Goal: Task Accomplishment & Management: Use online tool/utility

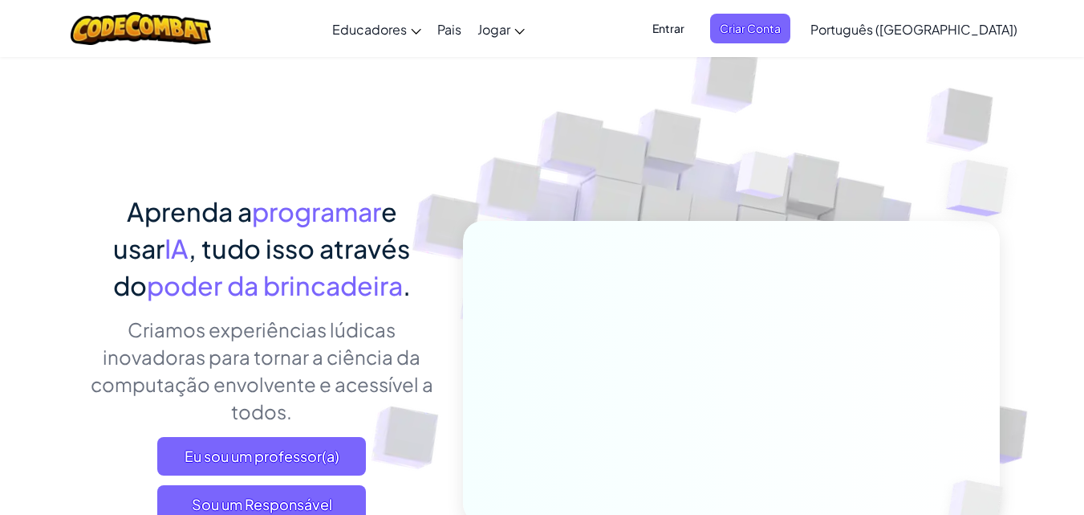
click at [129, 445] on div "Eu sou um professor(a) Sou um Responsável Eu sou um aluno" at bounding box center [262, 504] width 354 height 135
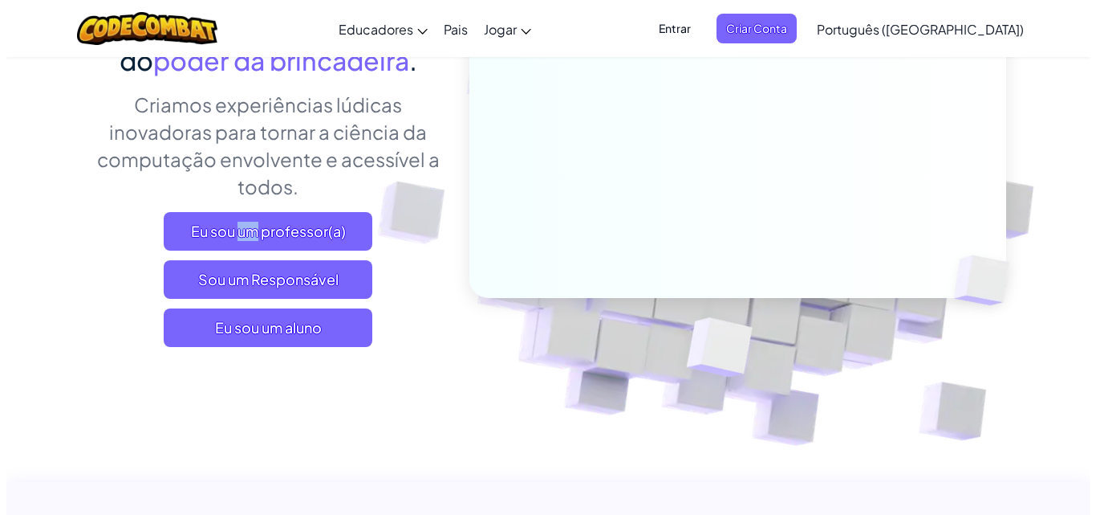
scroll to position [161, 0]
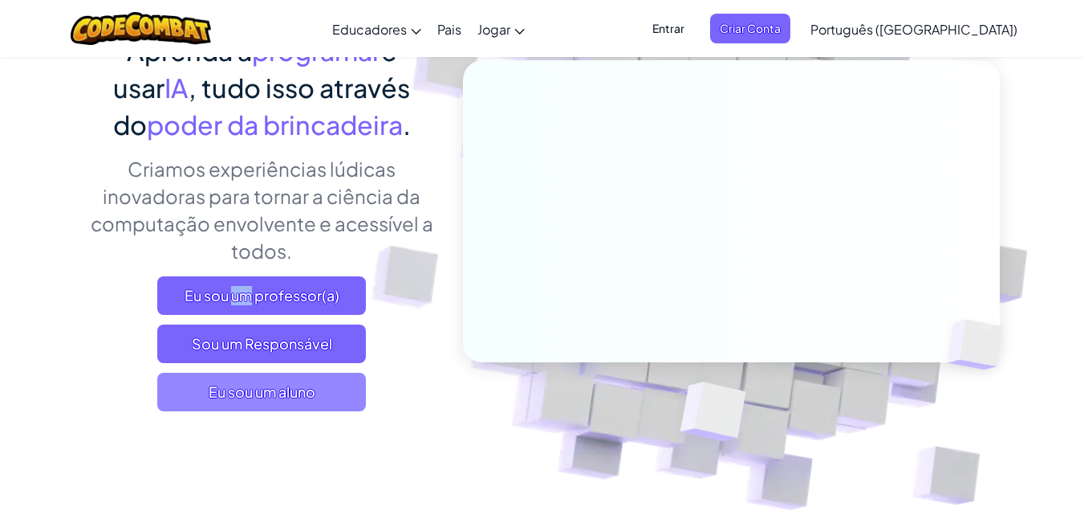
click at [271, 387] on font "Eu sou um aluno" at bounding box center [262, 391] width 107 height 18
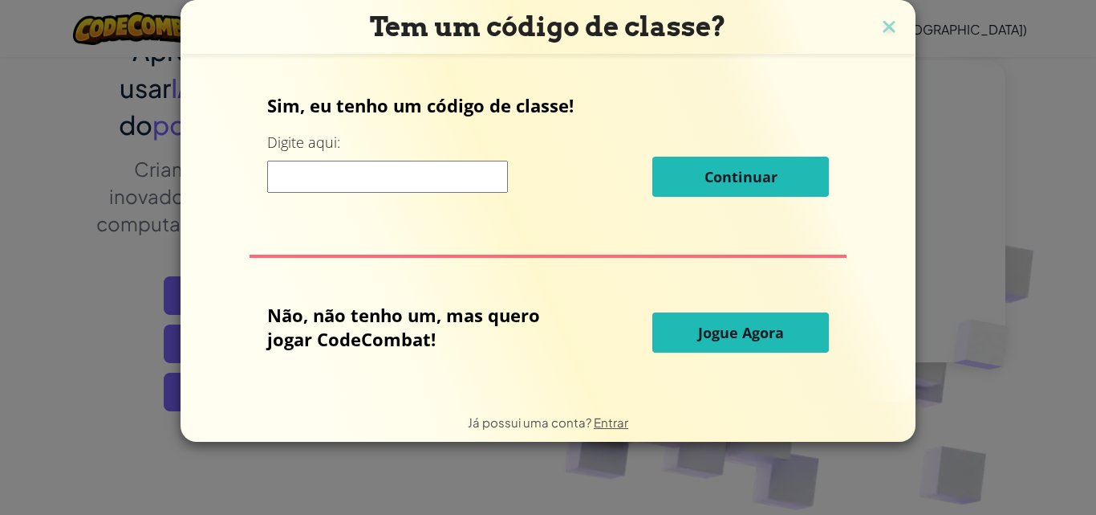
click at [425, 178] on input at bounding box center [387, 177] width 241 height 32
click at [705, 343] on button "Jogue Agora" at bounding box center [741, 332] width 177 height 40
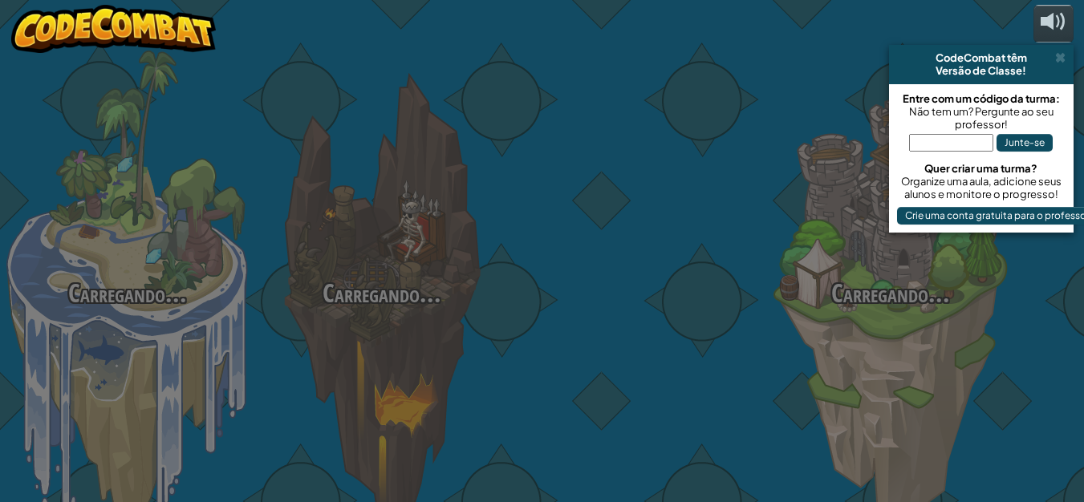
select select "pt-BR"
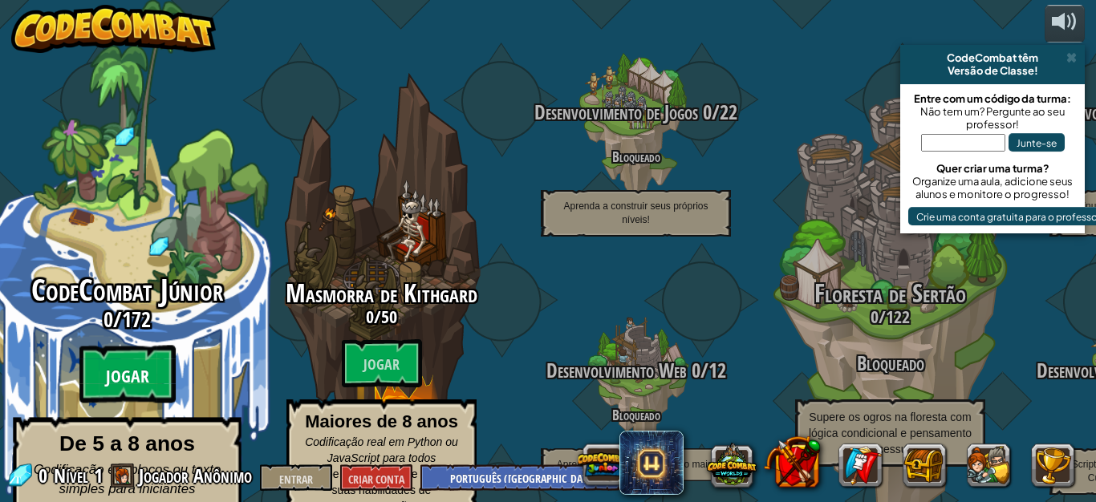
click at [111, 346] on btn "Jogar" at bounding box center [127, 375] width 96 height 58
select select "pt-BR"
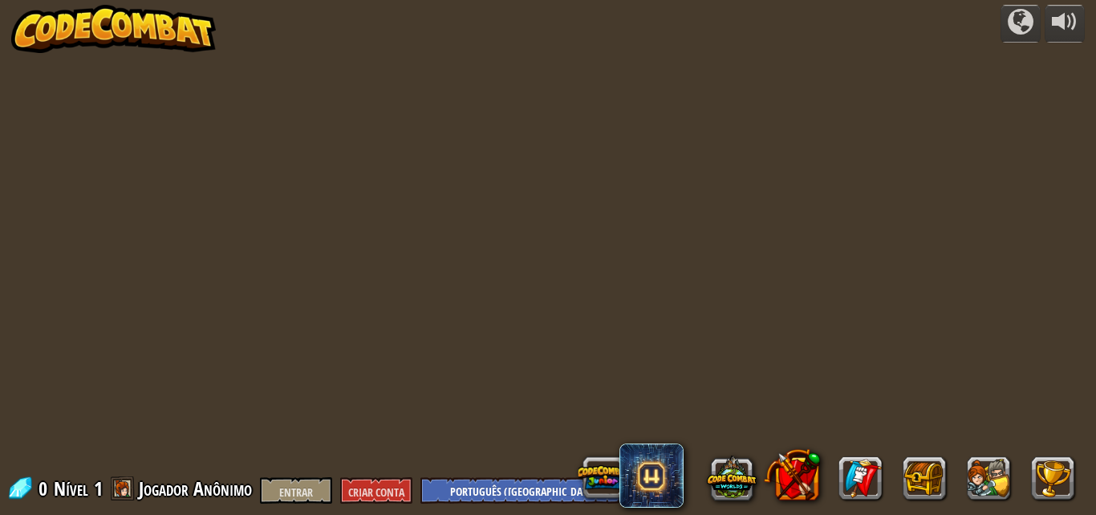
select select "pt-BR"
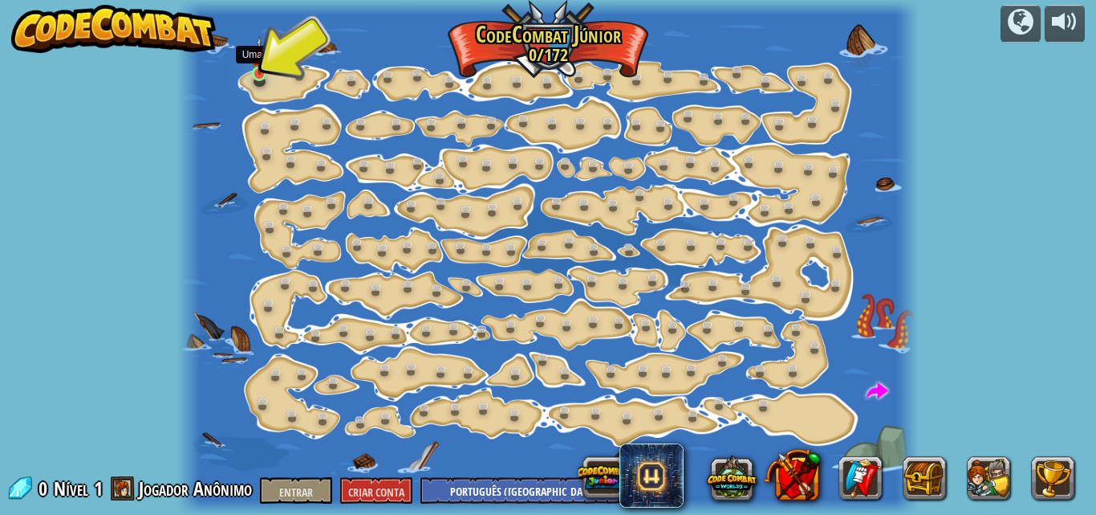
click at [257, 63] on img at bounding box center [259, 55] width 17 height 39
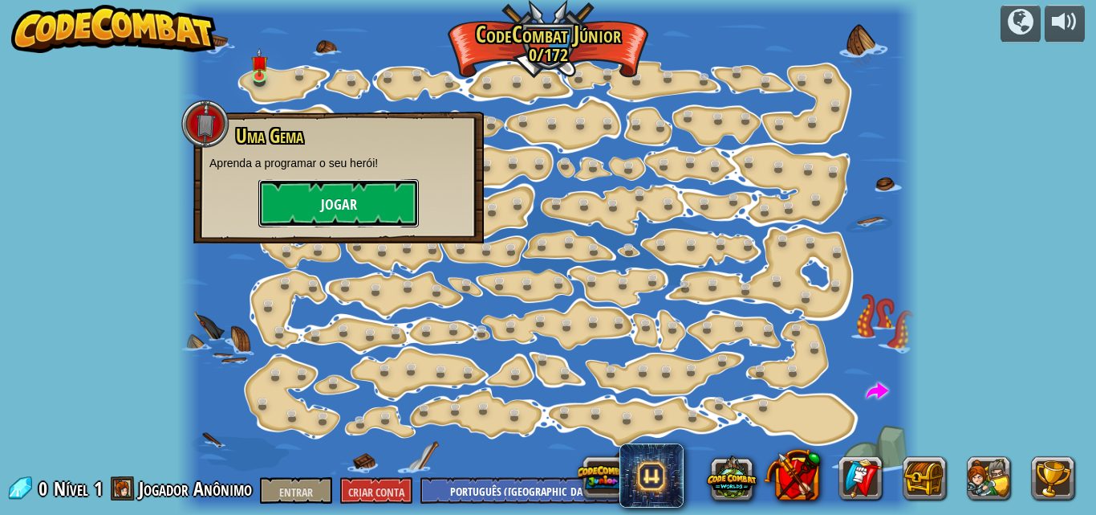
click at [323, 193] on button "Jogar" at bounding box center [338, 203] width 161 height 48
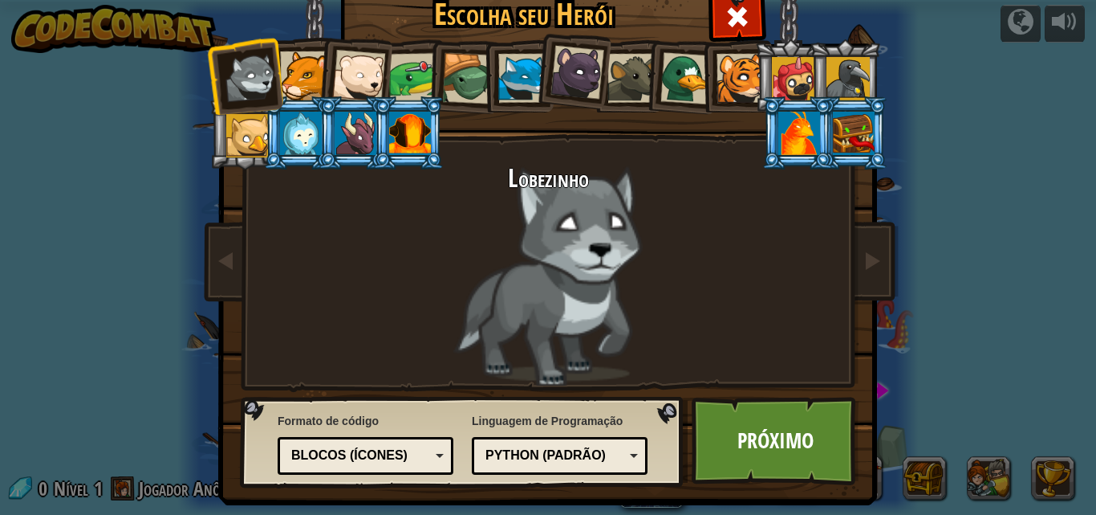
click at [285, 67] on div at bounding box center [304, 75] width 49 height 49
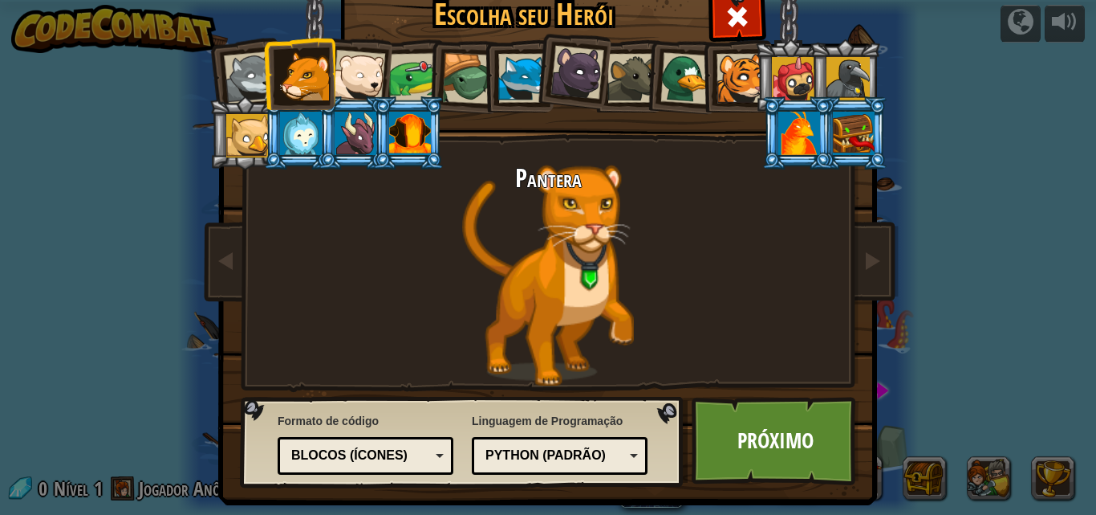
click at [356, 69] on div at bounding box center [358, 76] width 53 height 53
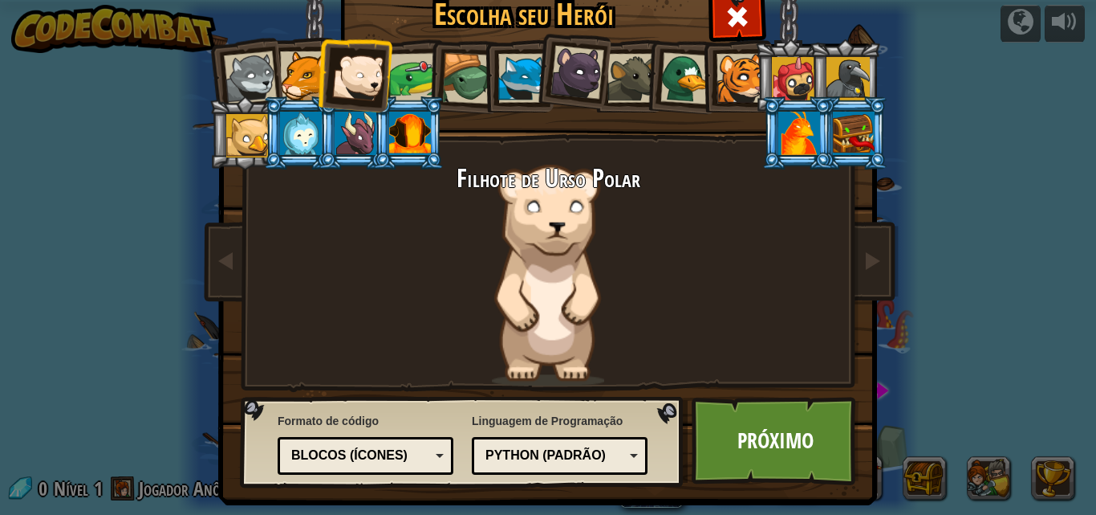
drag, startPoint x: 419, startPoint y: 76, endPoint x: 501, endPoint y: 80, distance: 82.0
click at [501, 39] on ol at bounding box center [549, 39] width 662 height 0
click at [501, 80] on div at bounding box center [522, 78] width 49 height 49
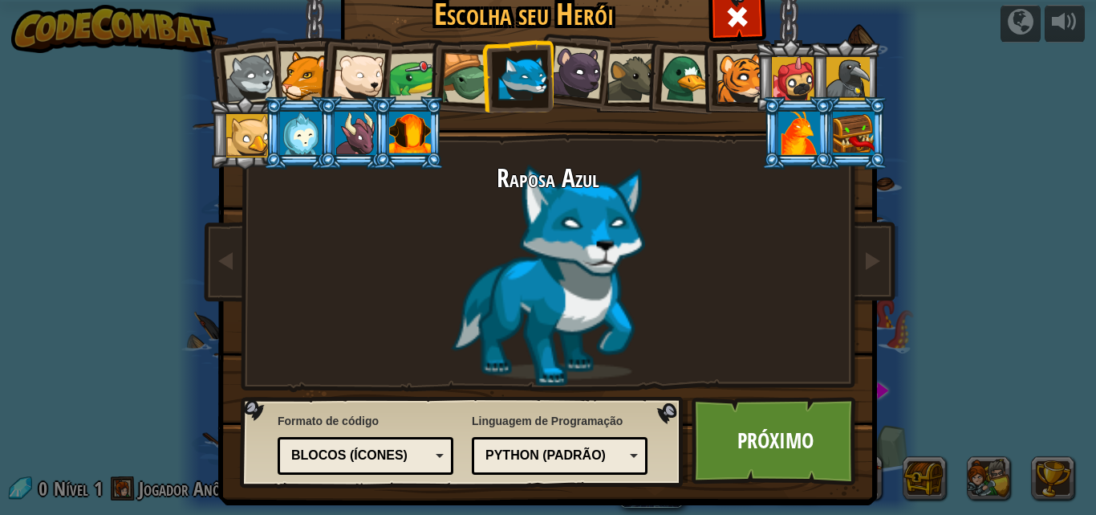
click at [560, 73] on div at bounding box center [578, 73] width 54 height 54
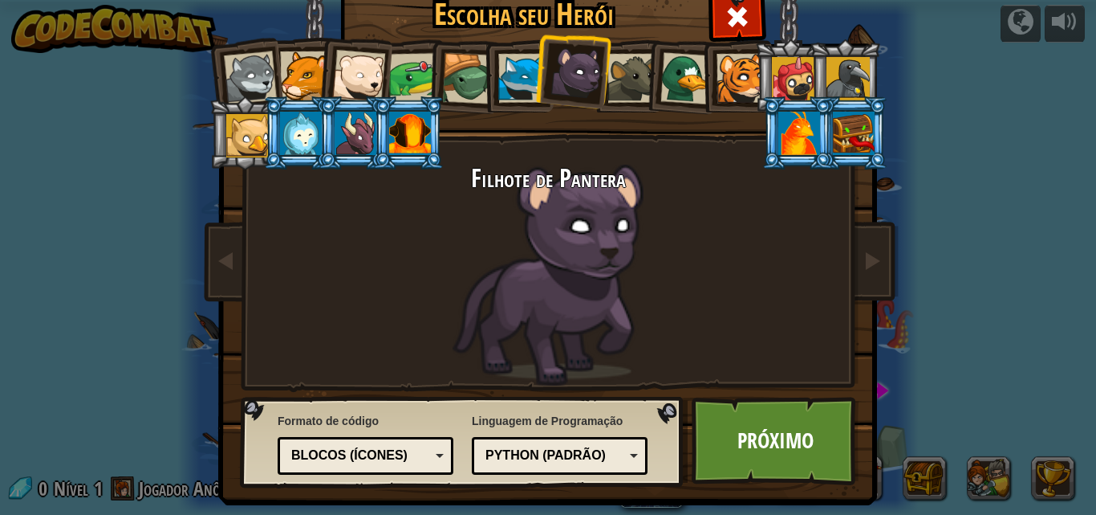
click at [621, 83] on div at bounding box center [632, 78] width 49 height 49
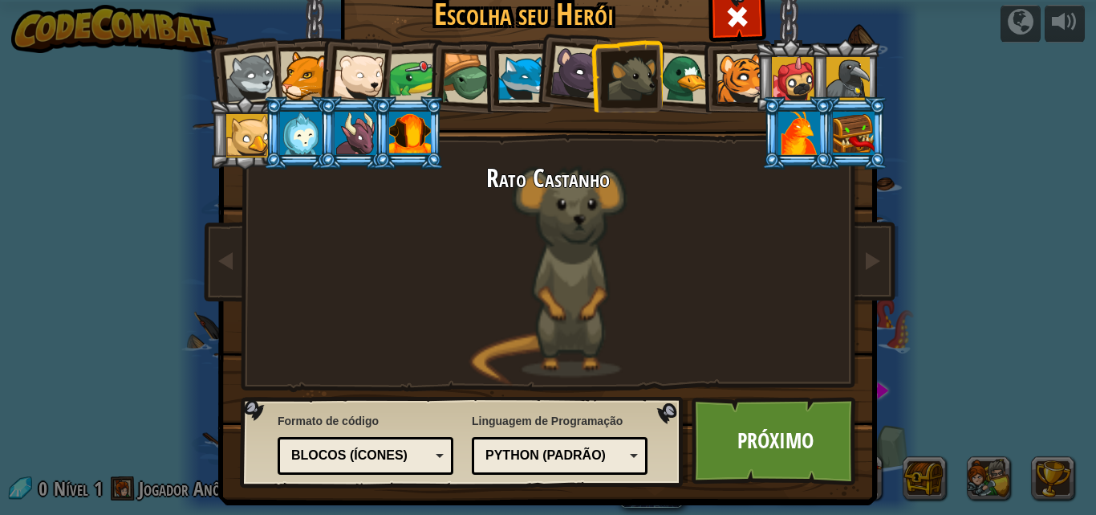
click at [683, 88] on div at bounding box center [687, 78] width 52 height 52
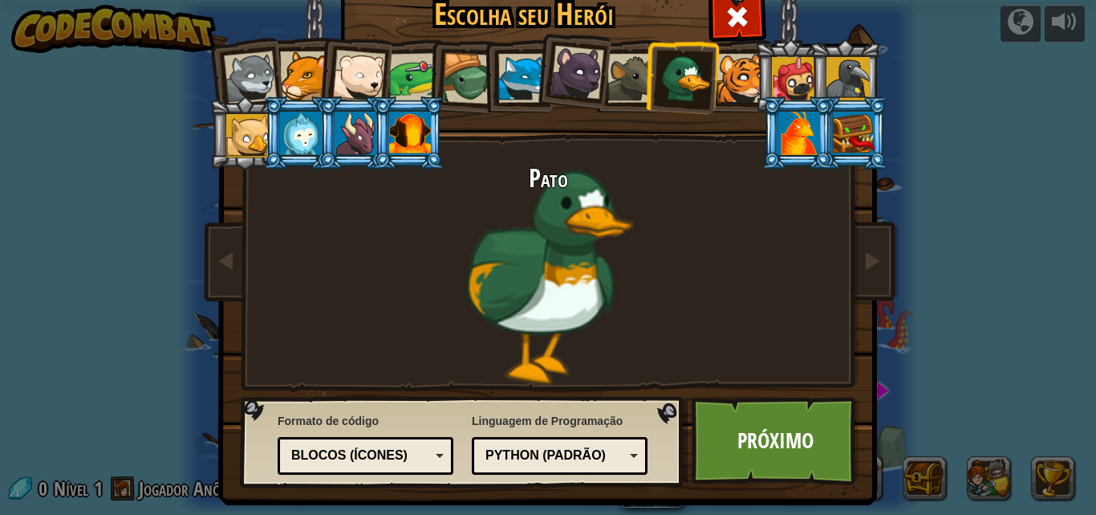
drag, startPoint x: 749, startPoint y: 71, endPoint x: 784, endPoint y: 87, distance: 38.8
click at [784, 87] on li at bounding box center [791, 75] width 72 height 73
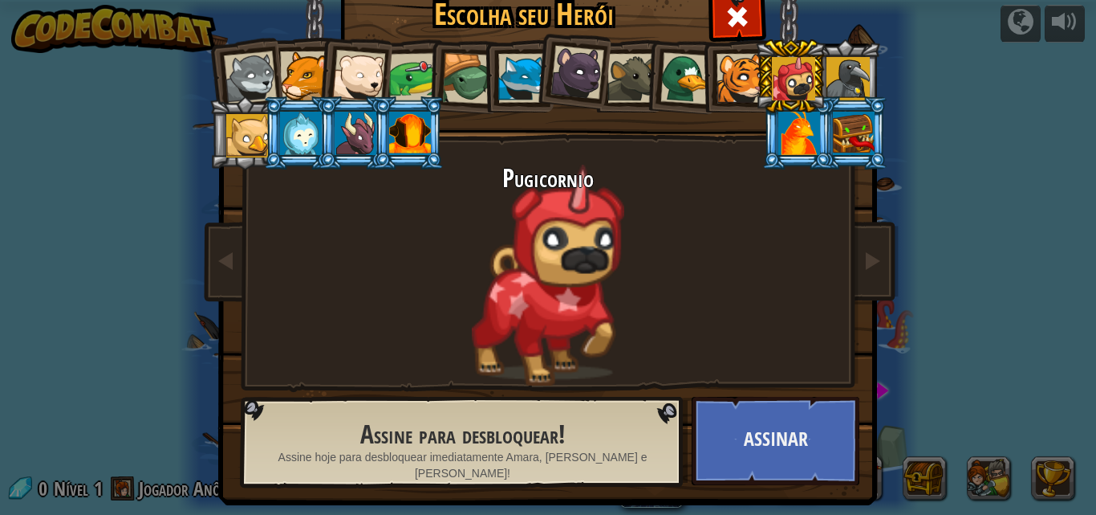
click at [784, 87] on div at bounding box center [793, 78] width 43 height 43
click at [421, 146] on div at bounding box center [410, 133] width 42 height 43
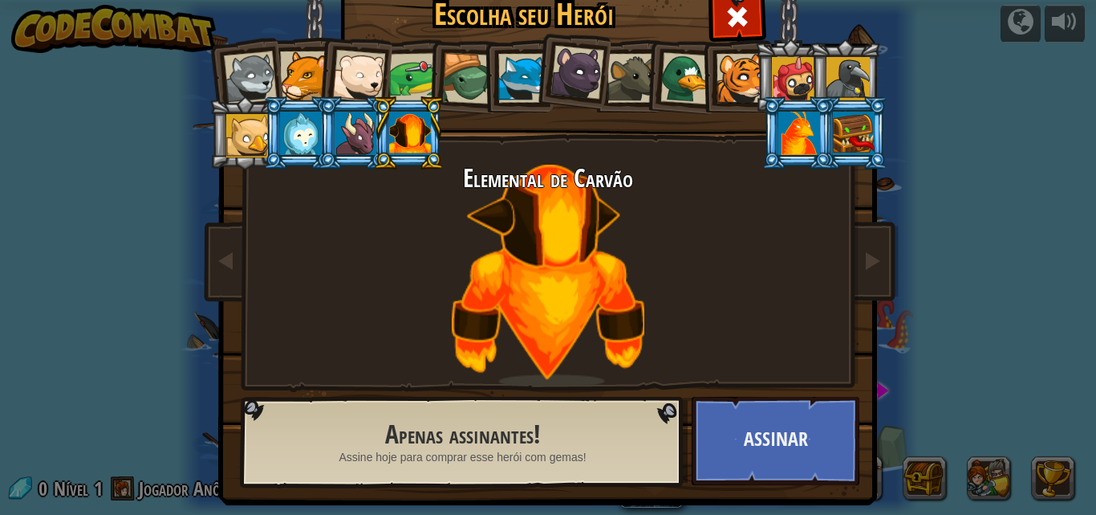
click at [854, 131] on div at bounding box center [854, 133] width 42 height 43
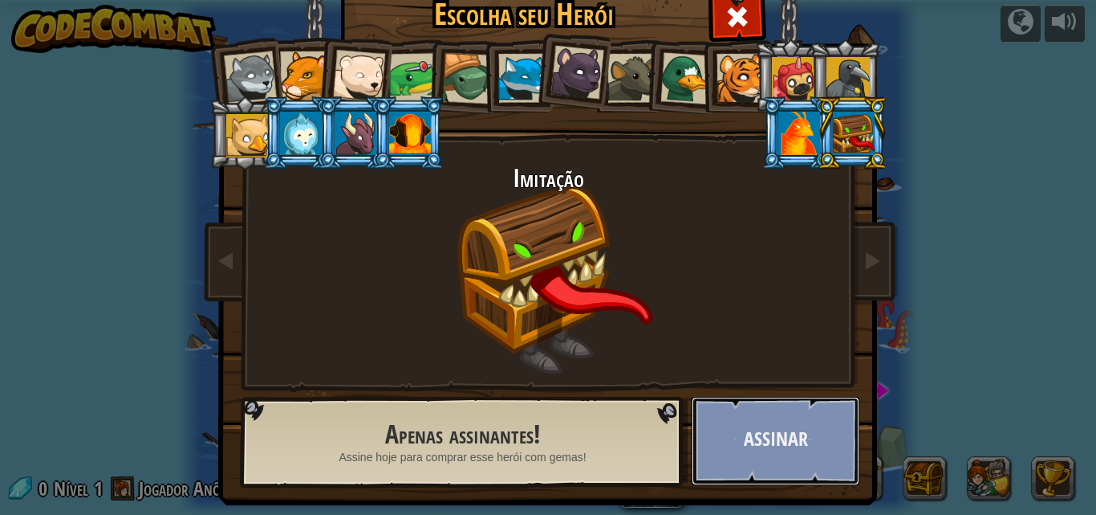
click at [780, 413] on button "Assinar" at bounding box center [776, 441] width 168 height 88
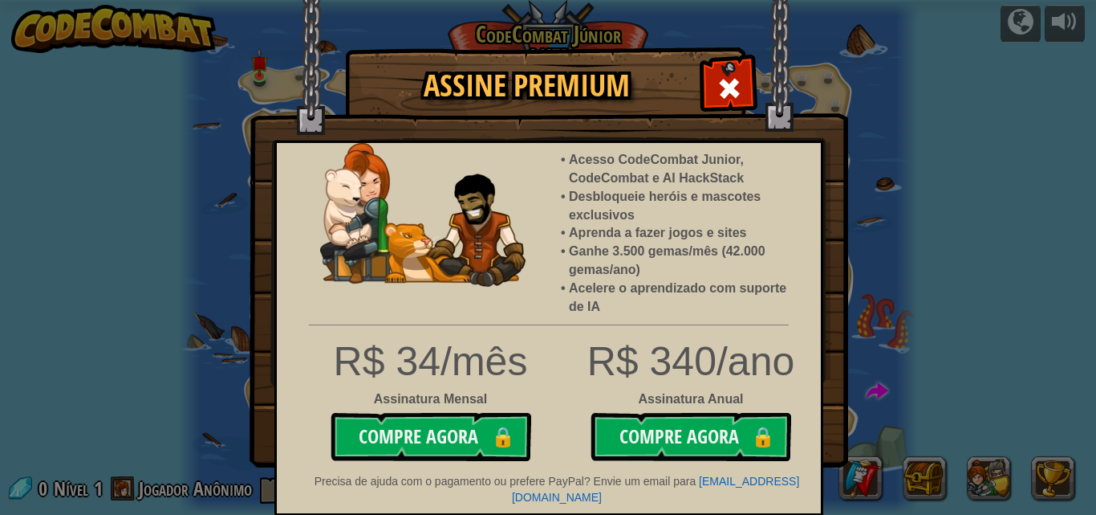
click at [723, 61] on img at bounding box center [549, 233] width 599 height 467
click at [734, 78] on span at bounding box center [730, 88] width 26 height 26
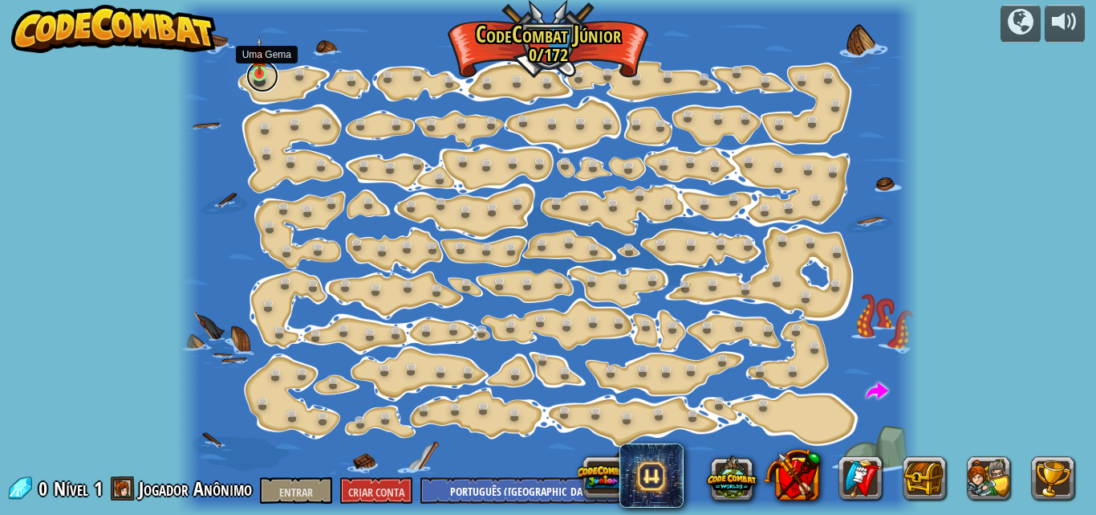
click at [255, 75] on link at bounding box center [262, 76] width 32 height 32
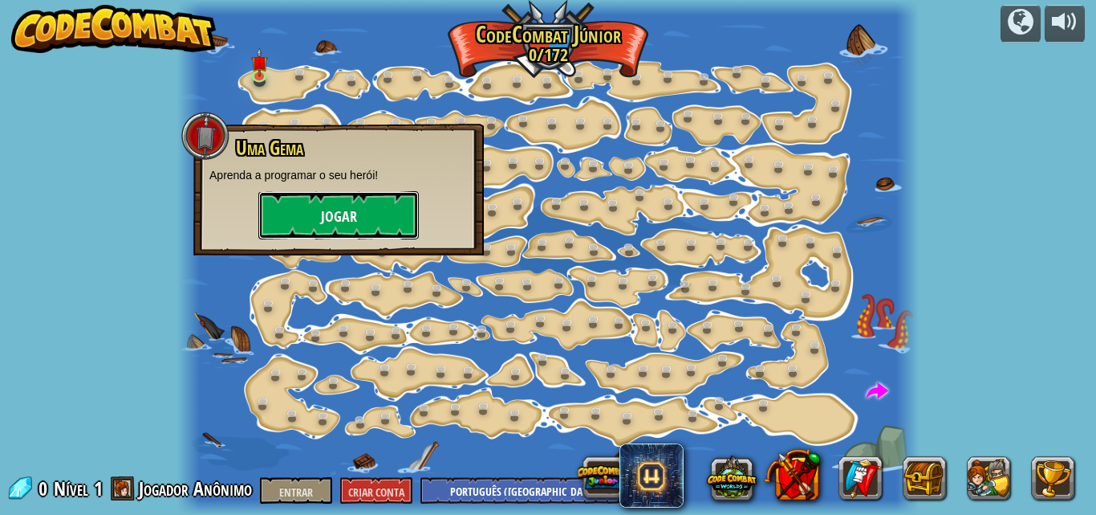
click at [328, 218] on font "Jogar" at bounding box center [339, 217] width 36 height 20
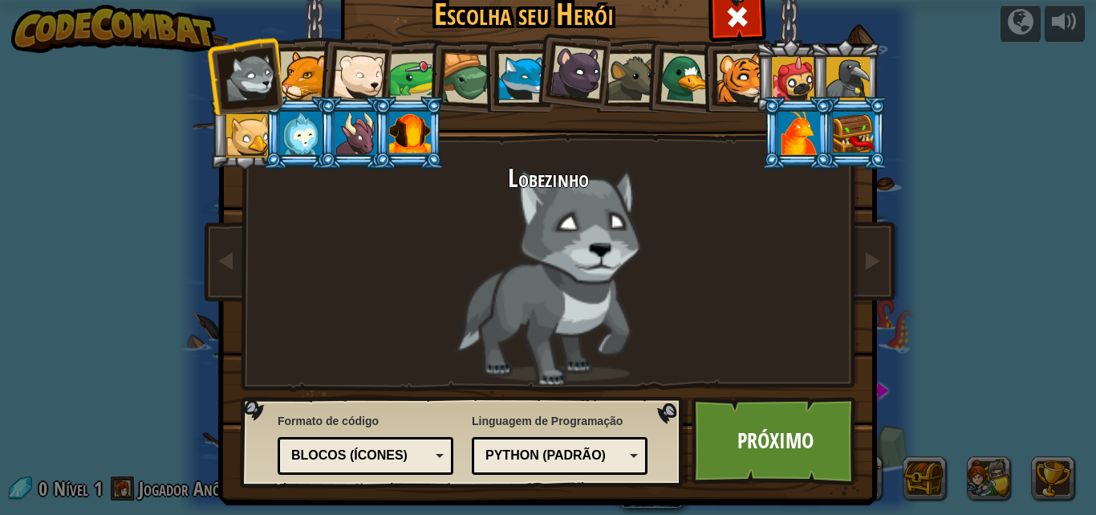
click at [527, 80] on div at bounding box center [522, 78] width 49 height 49
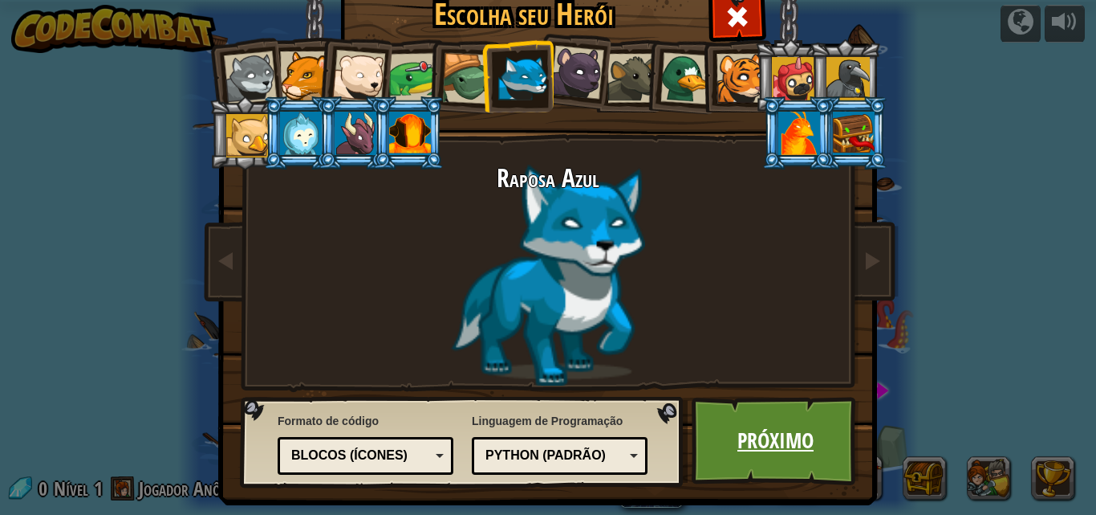
click at [771, 425] on link "Próximo" at bounding box center [776, 441] width 168 height 88
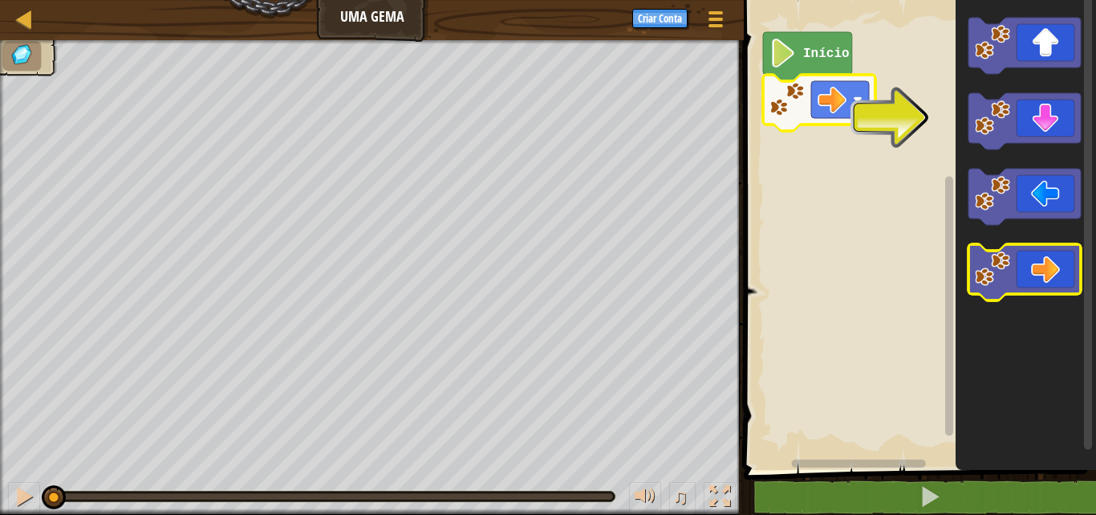
click at [1046, 275] on icon "Espaço de trabalho do Blockly" at bounding box center [1025, 272] width 112 height 56
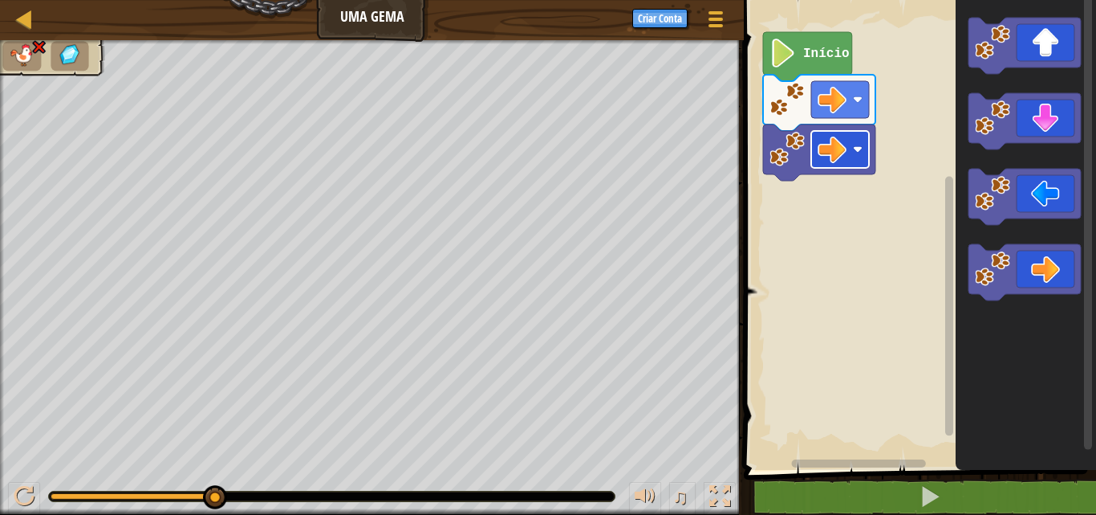
click at [858, 148] on image "Espaço de trabalho do Blockly" at bounding box center [858, 149] width 10 height 10
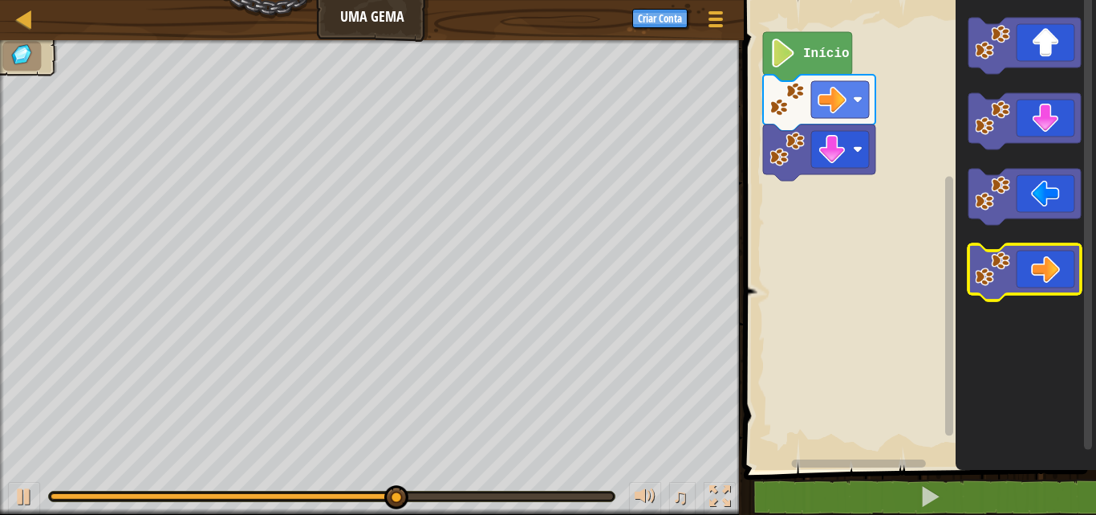
click at [994, 275] on image "Espaço de trabalho do Blockly" at bounding box center [992, 268] width 35 height 35
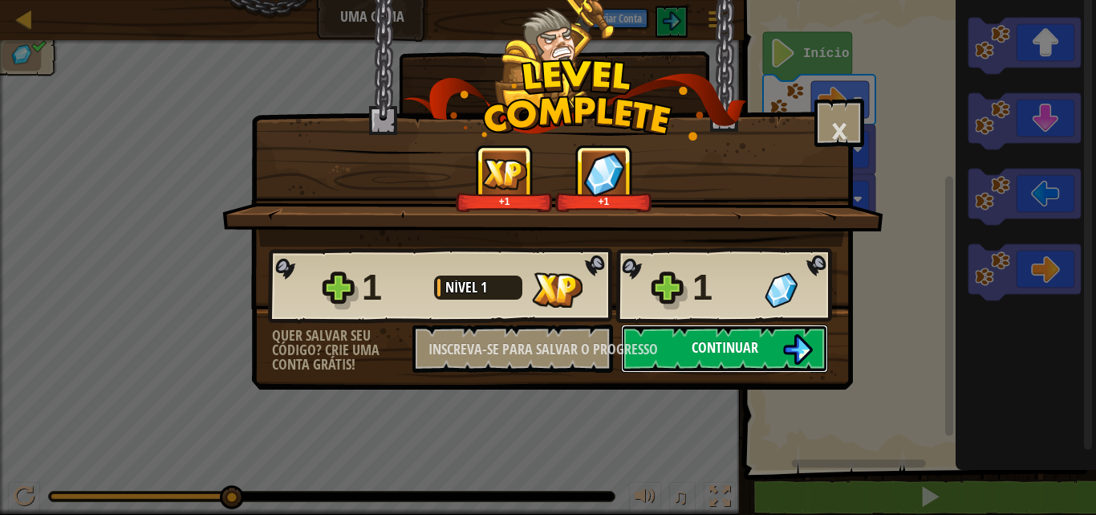
click at [681, 347] on button "Continuar" at bounding box center [724, 348] width 207 height 48
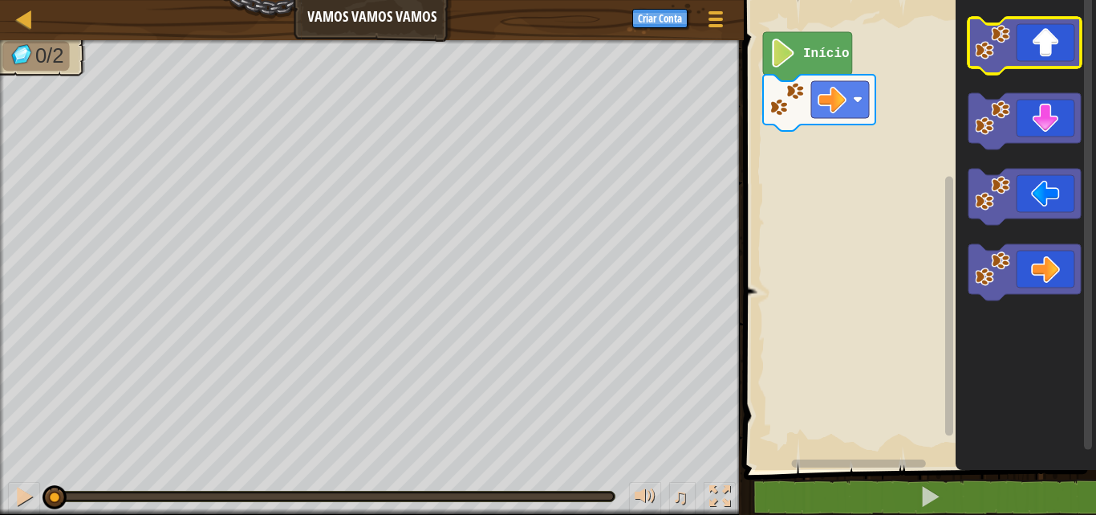
click at [1034, 34] on icon "Espaço de trabalho do Blockly" at bounding box center [1025, 46] width 112 height 56
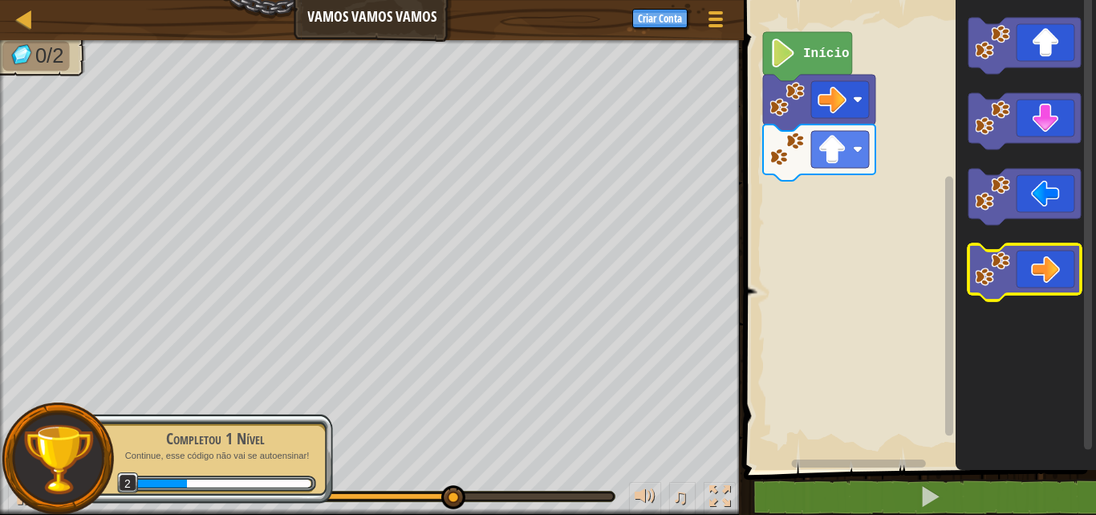
click at [1005, 265] on image "Espaço de trabalho do Blockly" at bounding box center [992, 268] width 35 height 35
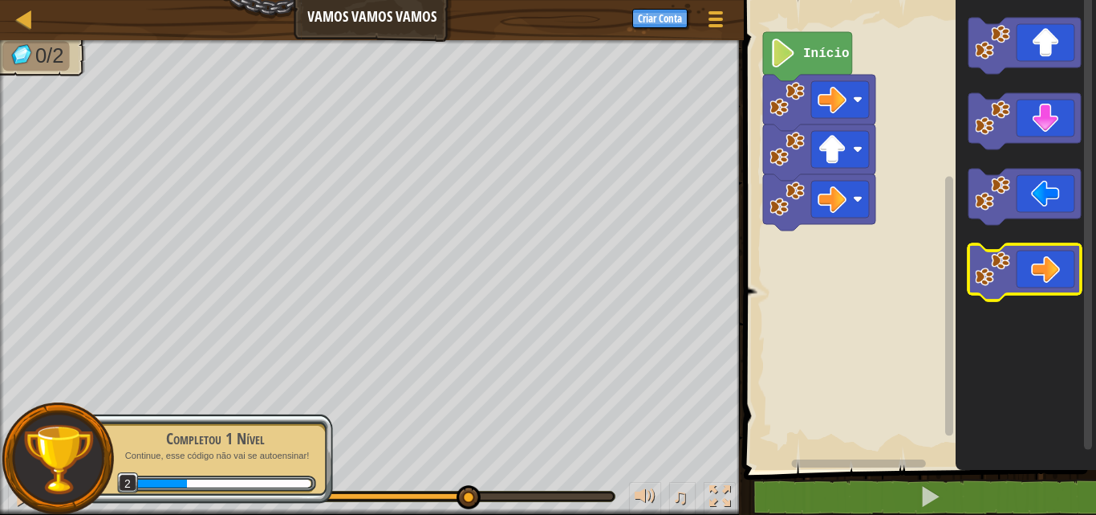
click at [1025, 267] on icon "Espaço de trabalho do Blockly" at bounding box center [1025, 272] width 112 height 56
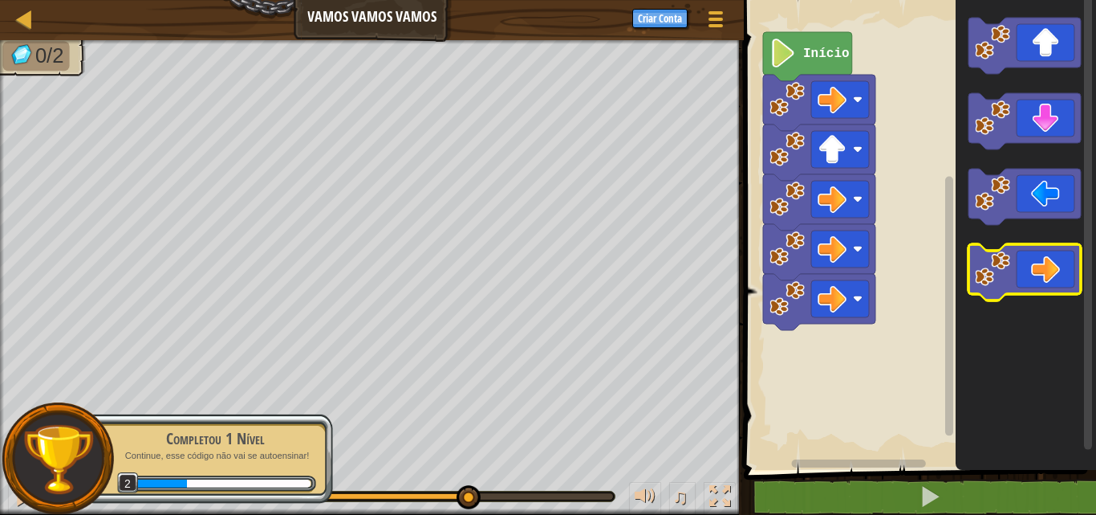
click at [1025, 267] on icon "Espaço de trabalho do Blockly" at bounding box center [1025, 272] width 112 height 56
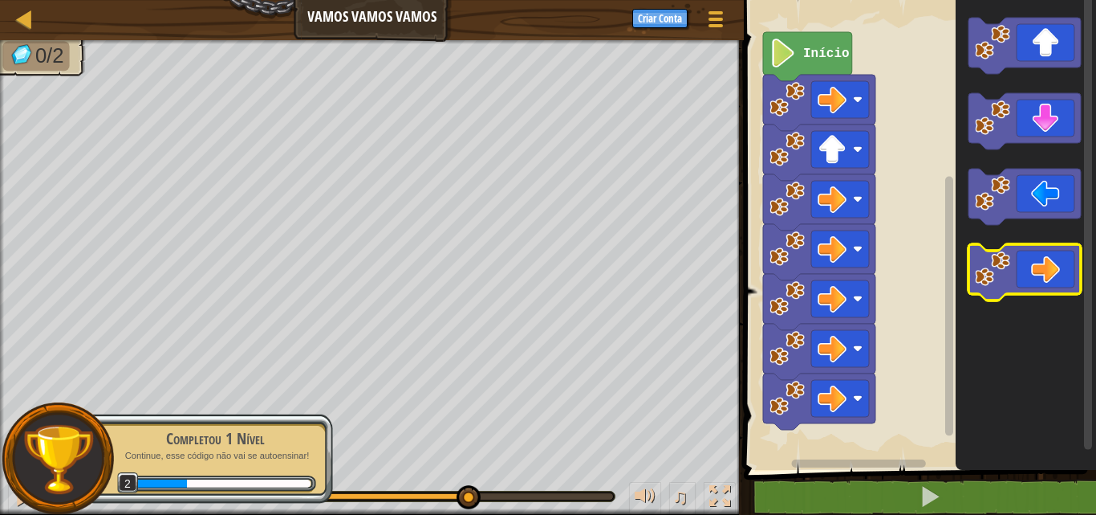
click at [1025, 267] on icon "Espaço de trabalho do Blockly" at bounding box center [1025, 272] width 112 height 56
